Goal: Navigation & Orientation: Understand site structure

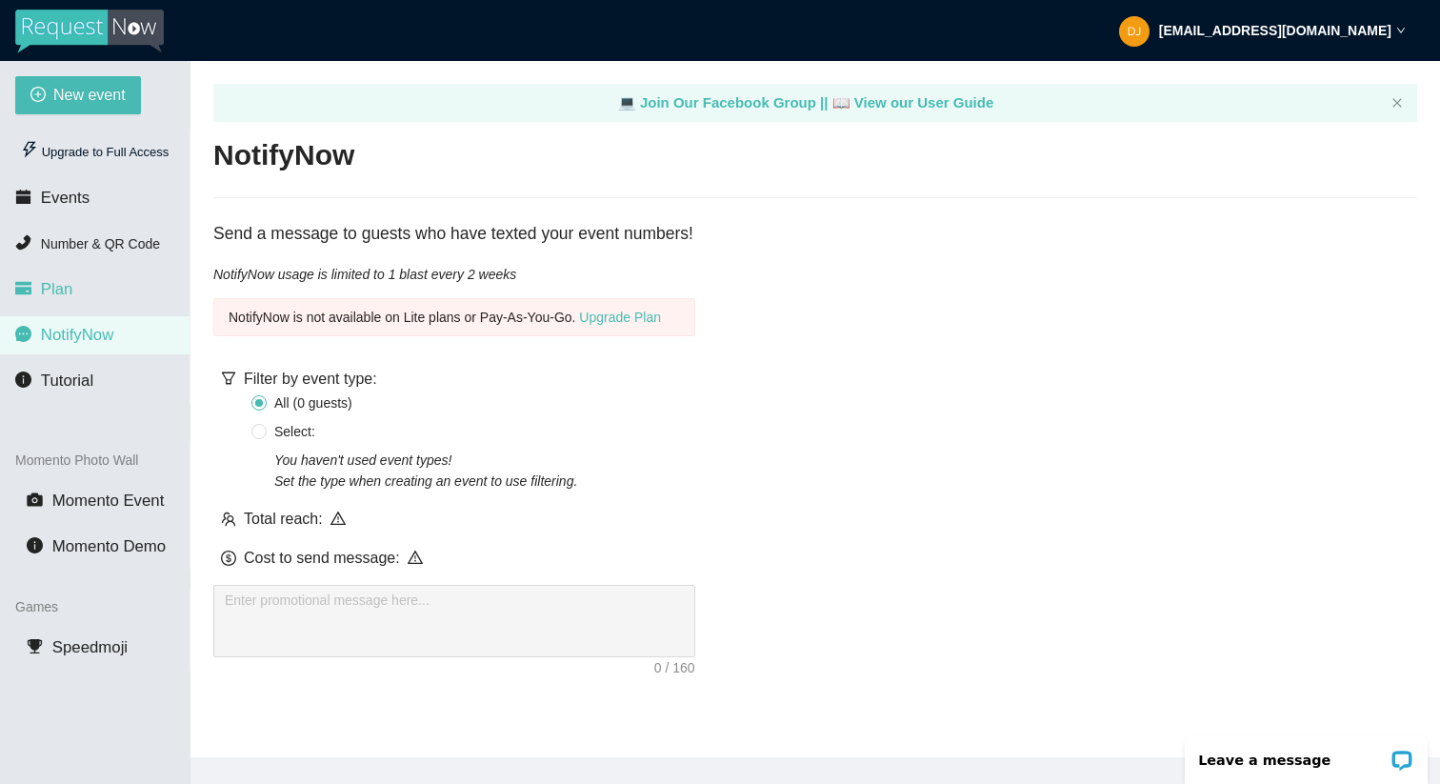
click at [122, 298] on li "Plan" at bounding box center [95, 290] width 190 height 38
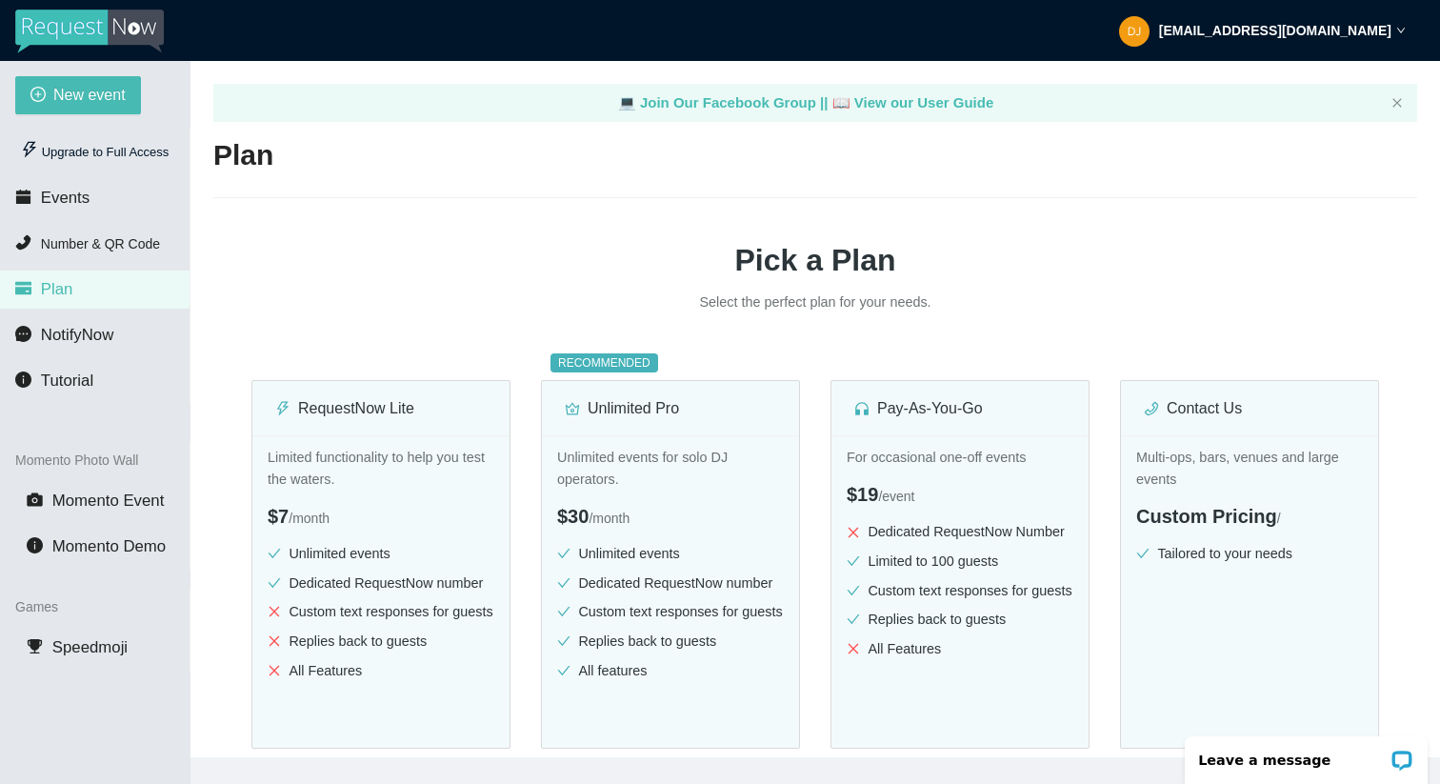
click at [66, 356] on ul "Upgrade to Full Access Events Number & QR Code Plan NotifyNow Tutorial" at bounding box center [95, 267] width 191 height 274
click at [67, 377] on span "Tutorial" at bounding box center [67, 381] width 52 height 18
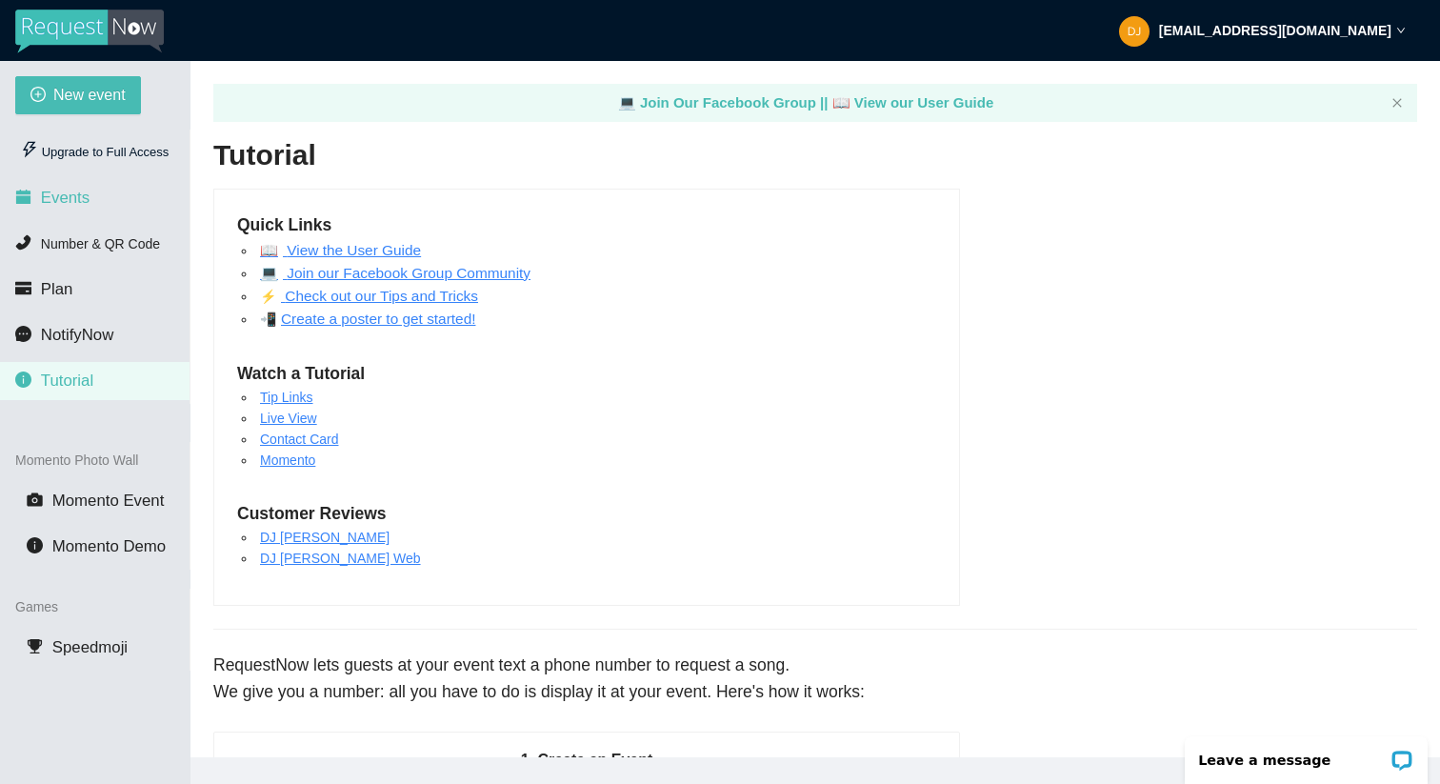
click at [94, 200] on li "Events" at bounding box center [95, 198] width 190 height 38
